Goal: Information Seeking & Learning: Learn about a topic

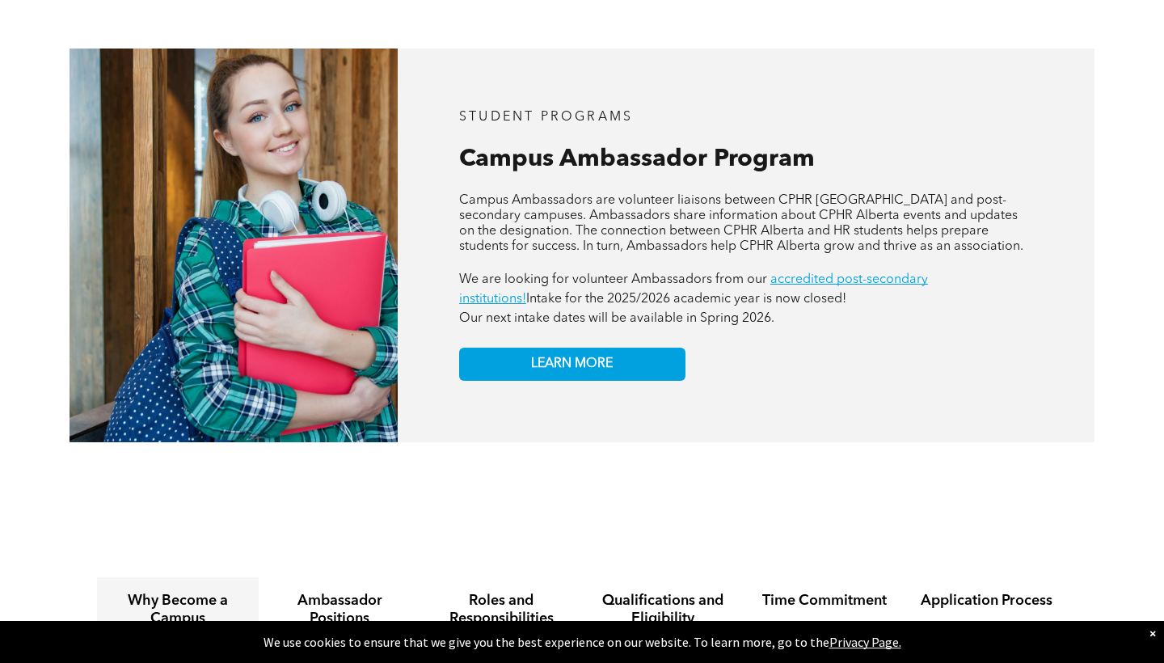
scroll to position [1480, 0]
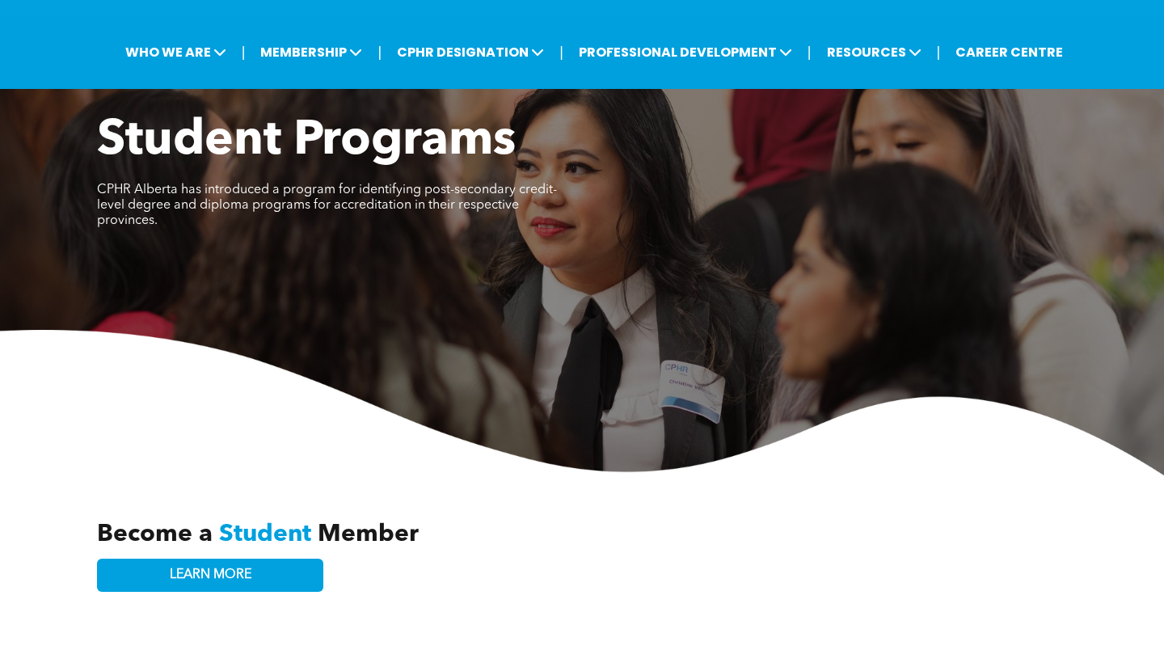
scroll to position [70, 0]
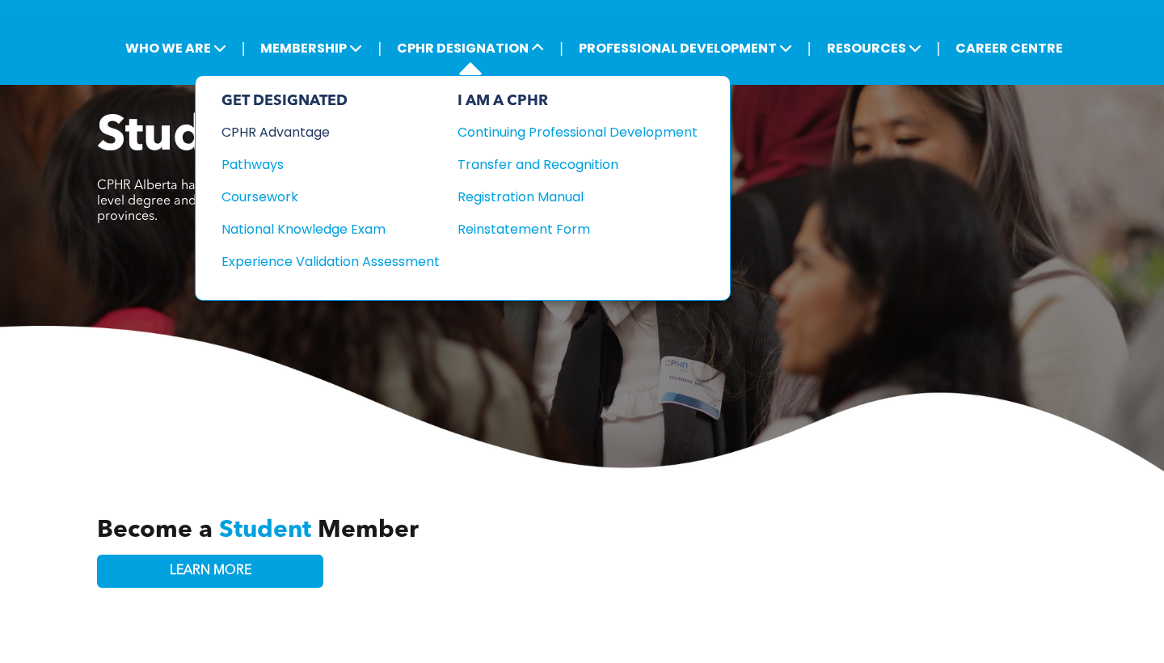
click at [334, 132] on div "CPHR Advantage" at bounding box center [320, 132] width 196 height 20
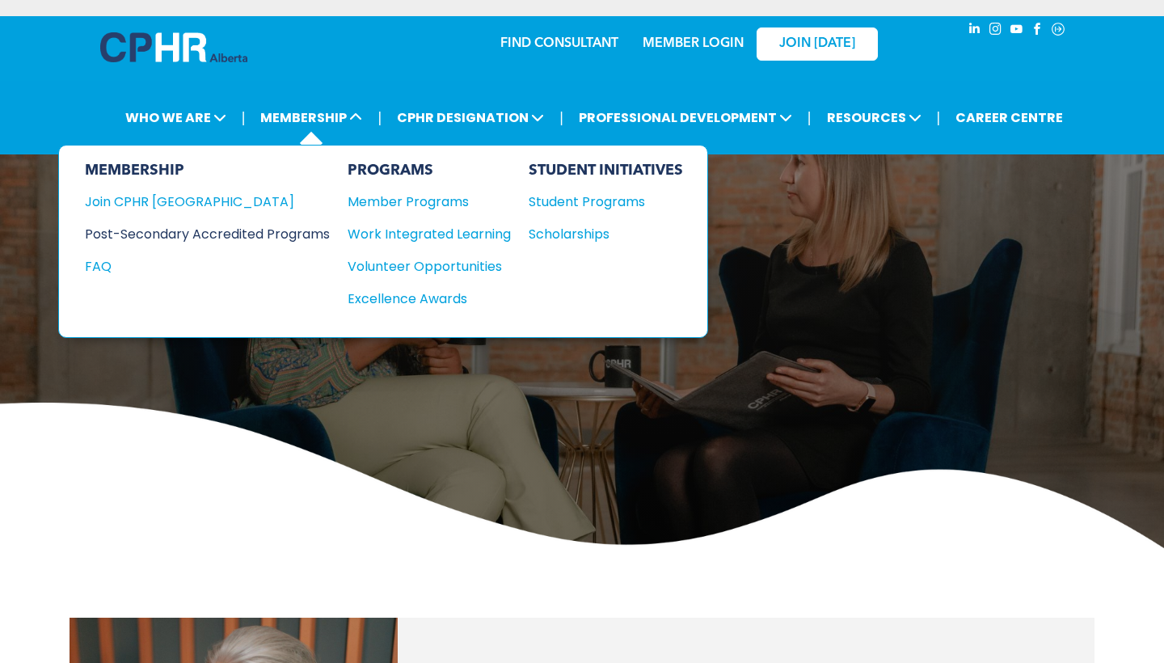
click at [306, 231] on div "Post-Secondary Accredited Programs" at bounding box center [195, 234] width 221 height 20
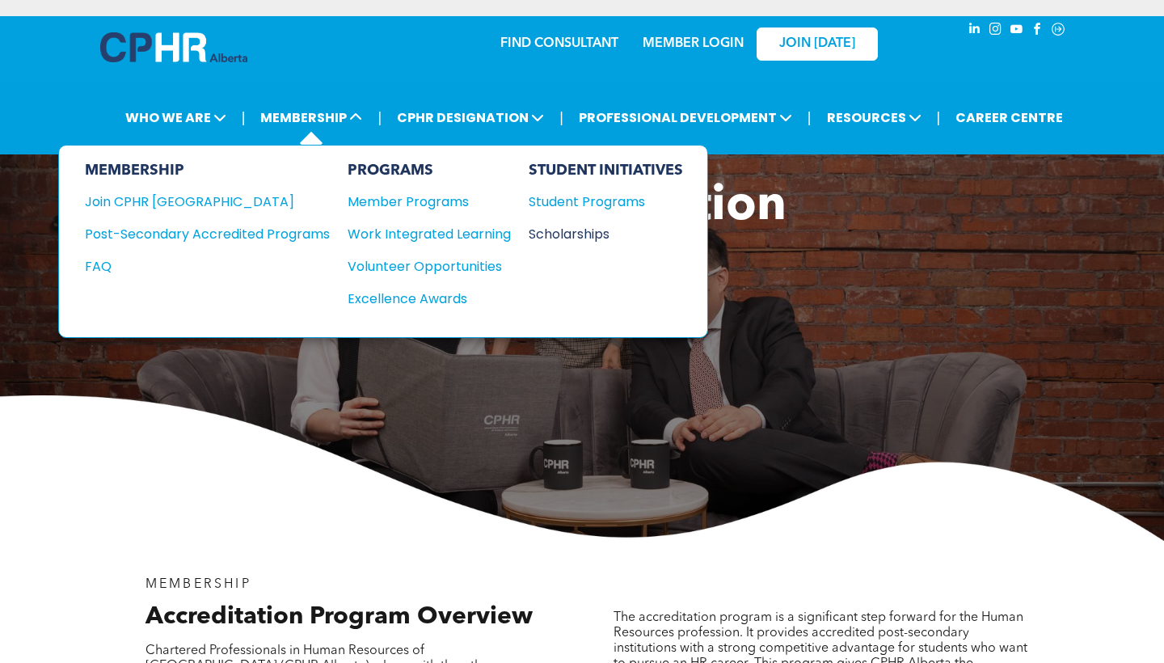
click at [592, 239] on div "Scholarships" at bounding box center [598, 234] width 139 height 20
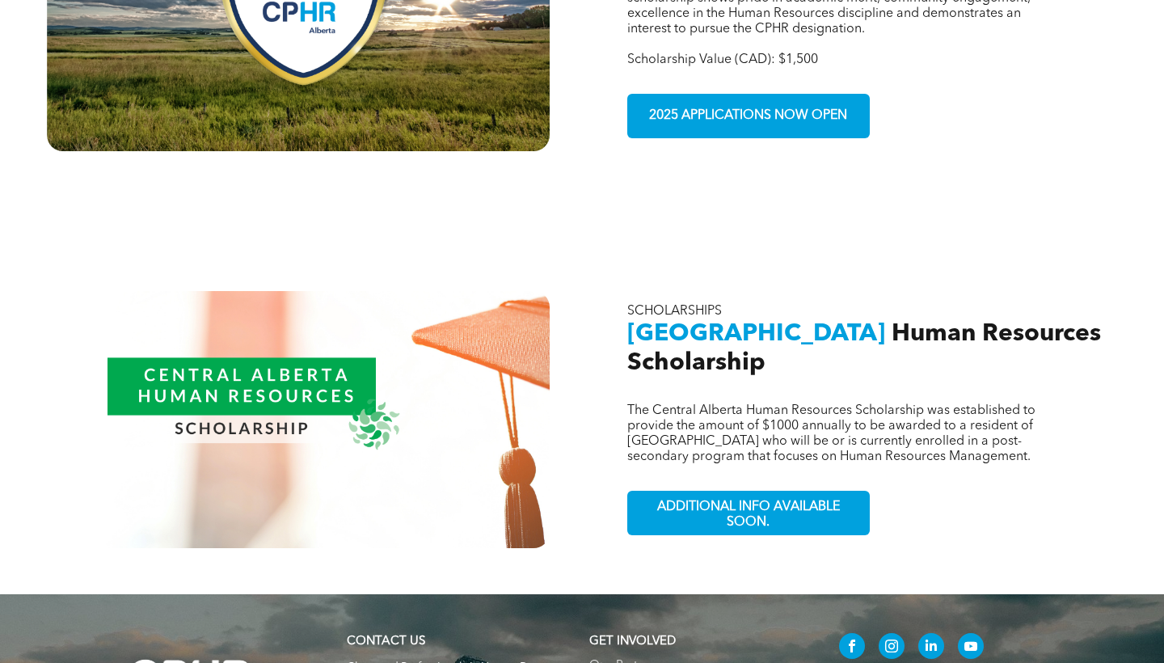
scroll to position [1277, 0]
